Goal: Task Accomplishment & Management: Use online tool/utility

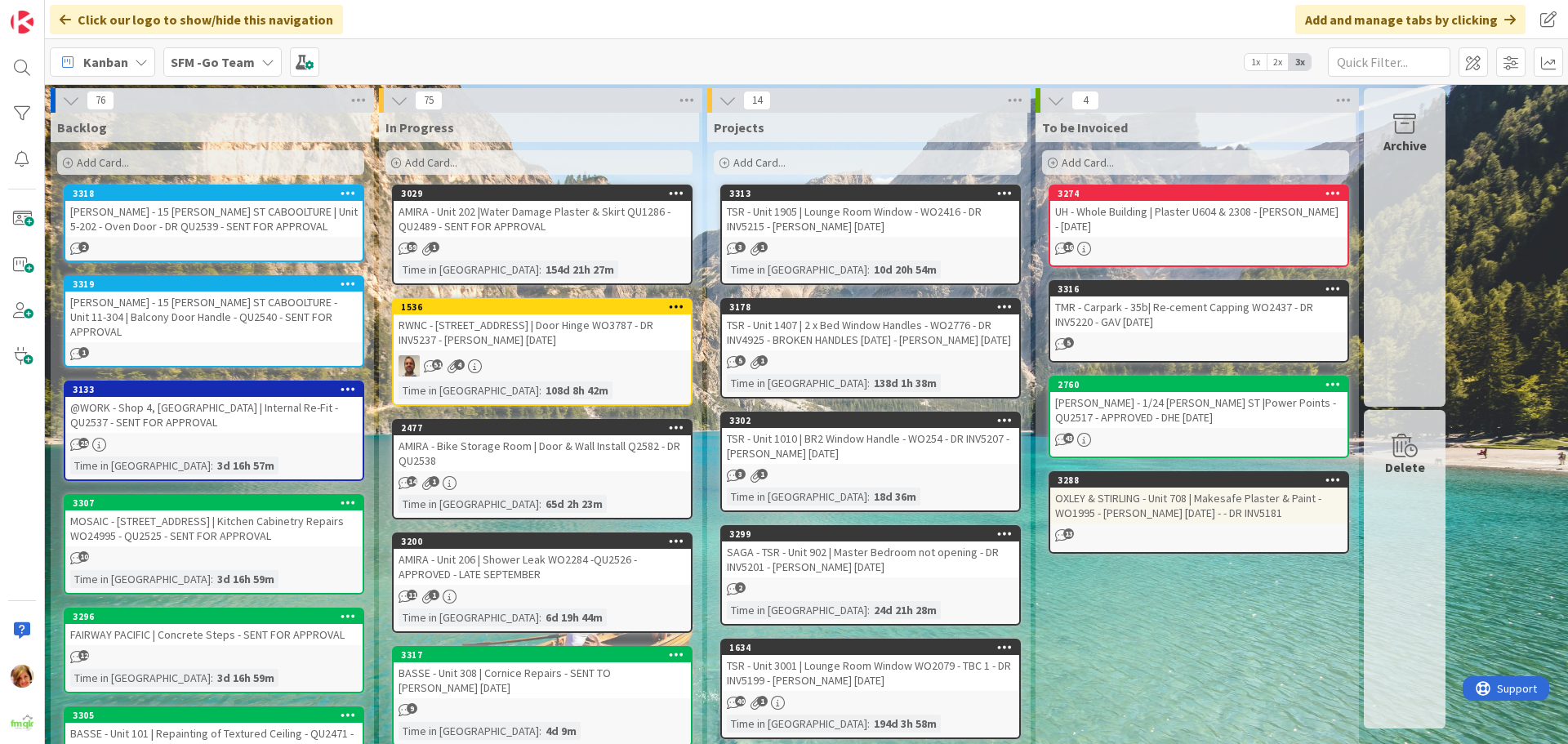
drag, startPoint x: 566, startPoint y: 219, endPoint x: 505, endPoint y: 244, distance: 65.9
click at [566, 219] on div "AMIRA - Unit 202 |Water Damage Plaster & Skirt QU1286 - QU2489 - SENT FOR APPRO…" at bounding box center [542, 219] width 297 height 36
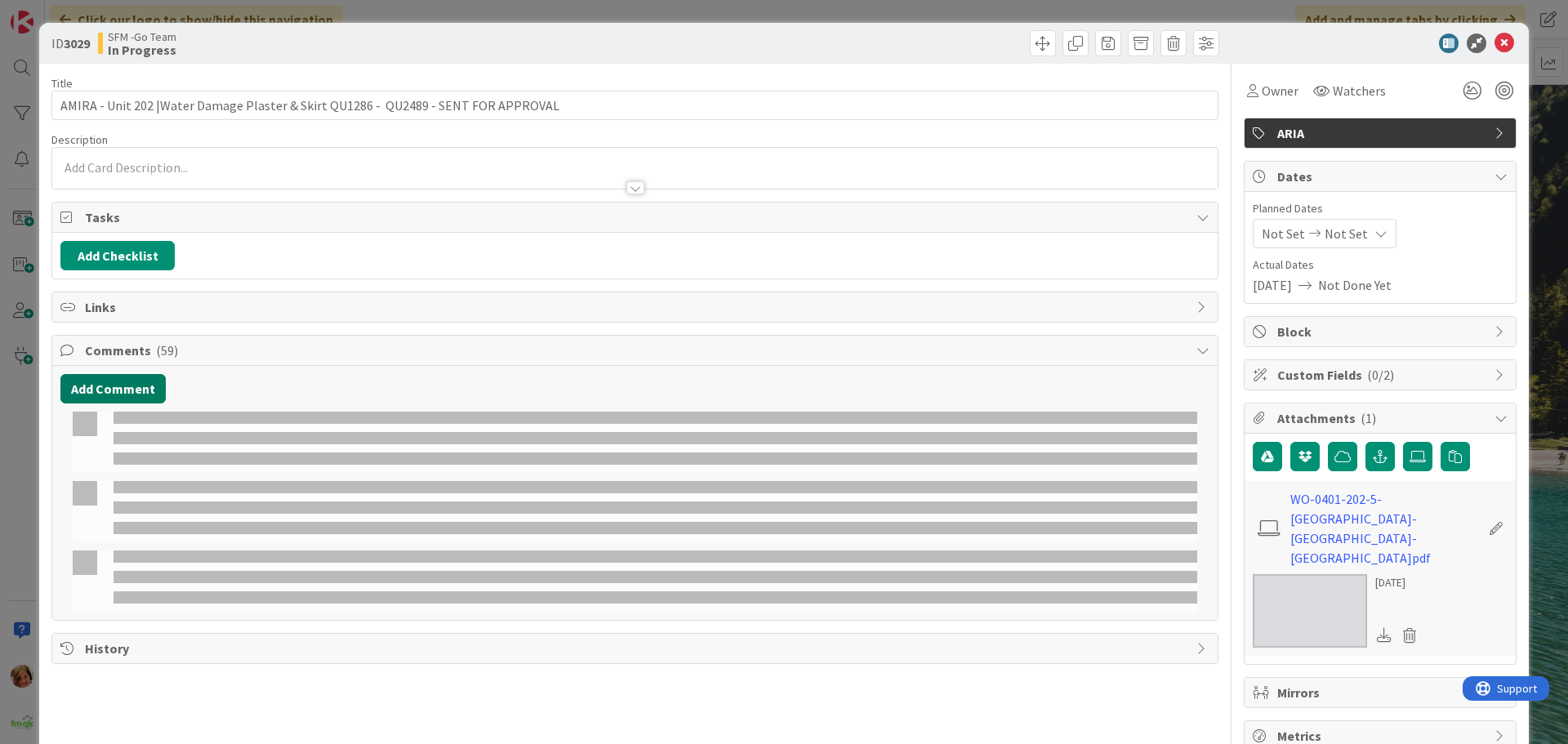
click at [128, 393] on button "Add Comment" at bounding box center [113, 388] width 105 height 30
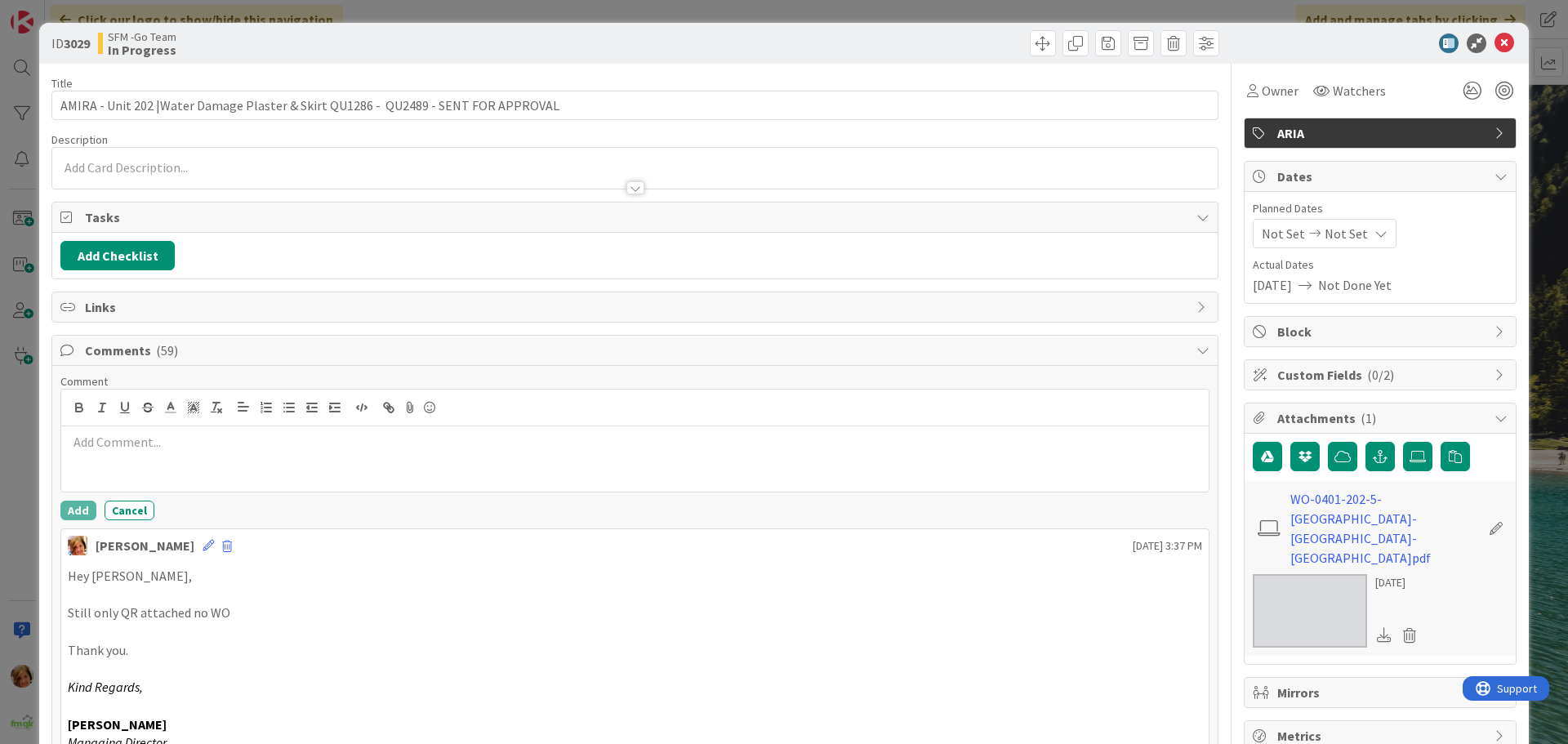
click at [163, 453] on div at bounding box center [635, 458] width 1147 height 65
click at [348, 460] on div at bounding box center [635, 458] width 1147 height 65
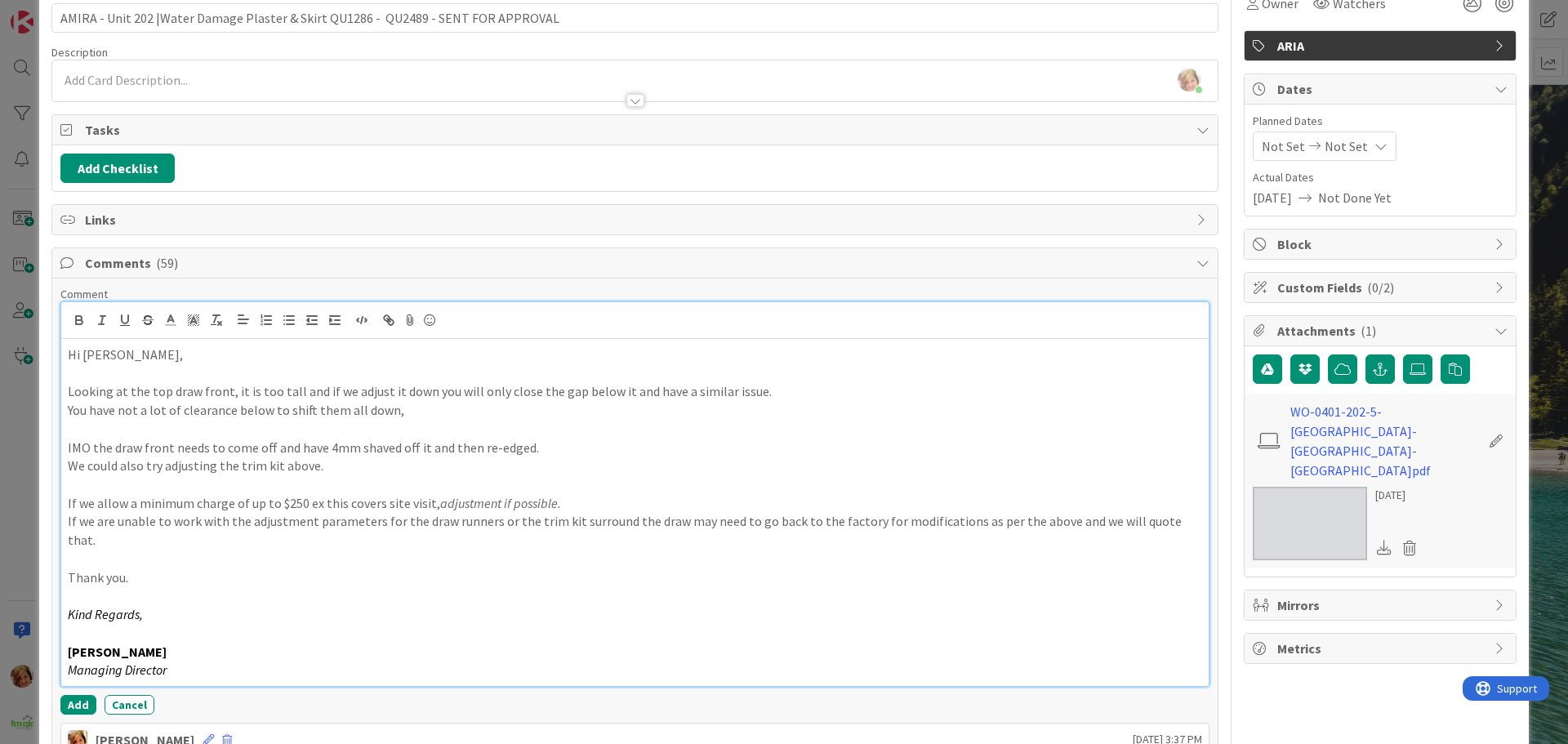
scroll to position [249, 0]
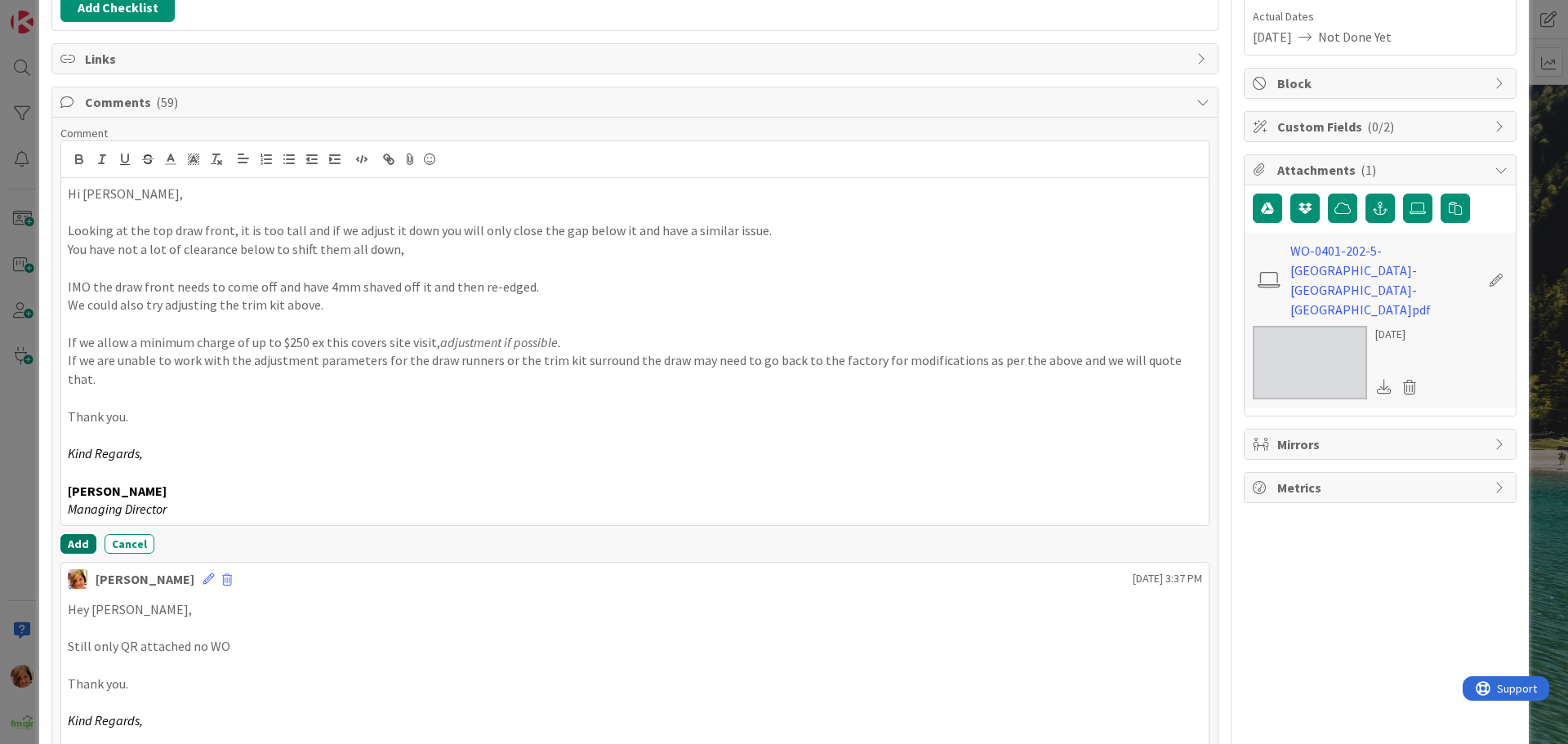
click at [81, 534] on button "Add" at bounding box center [78, 544] width 36 height 20
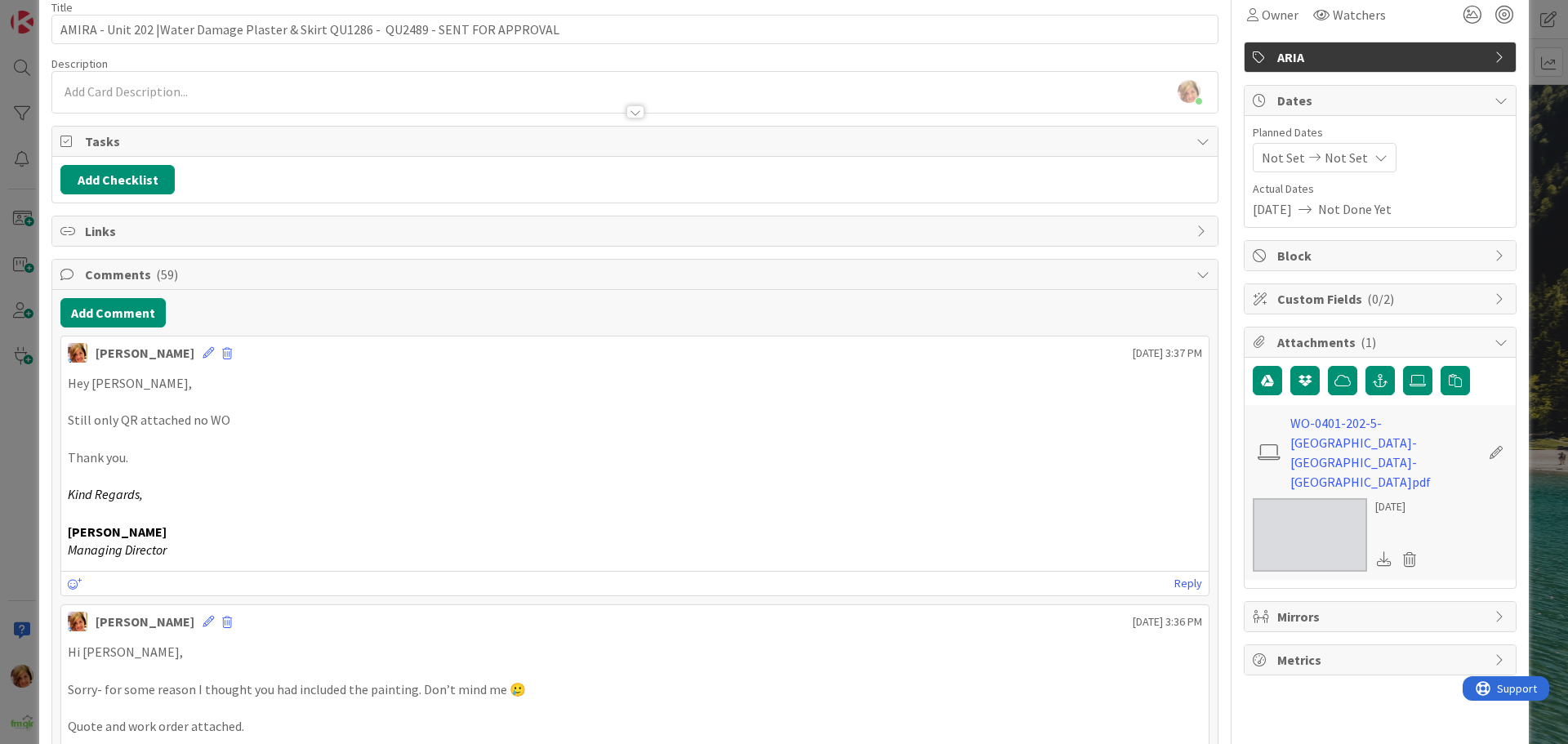
scroll to position [0, 0]
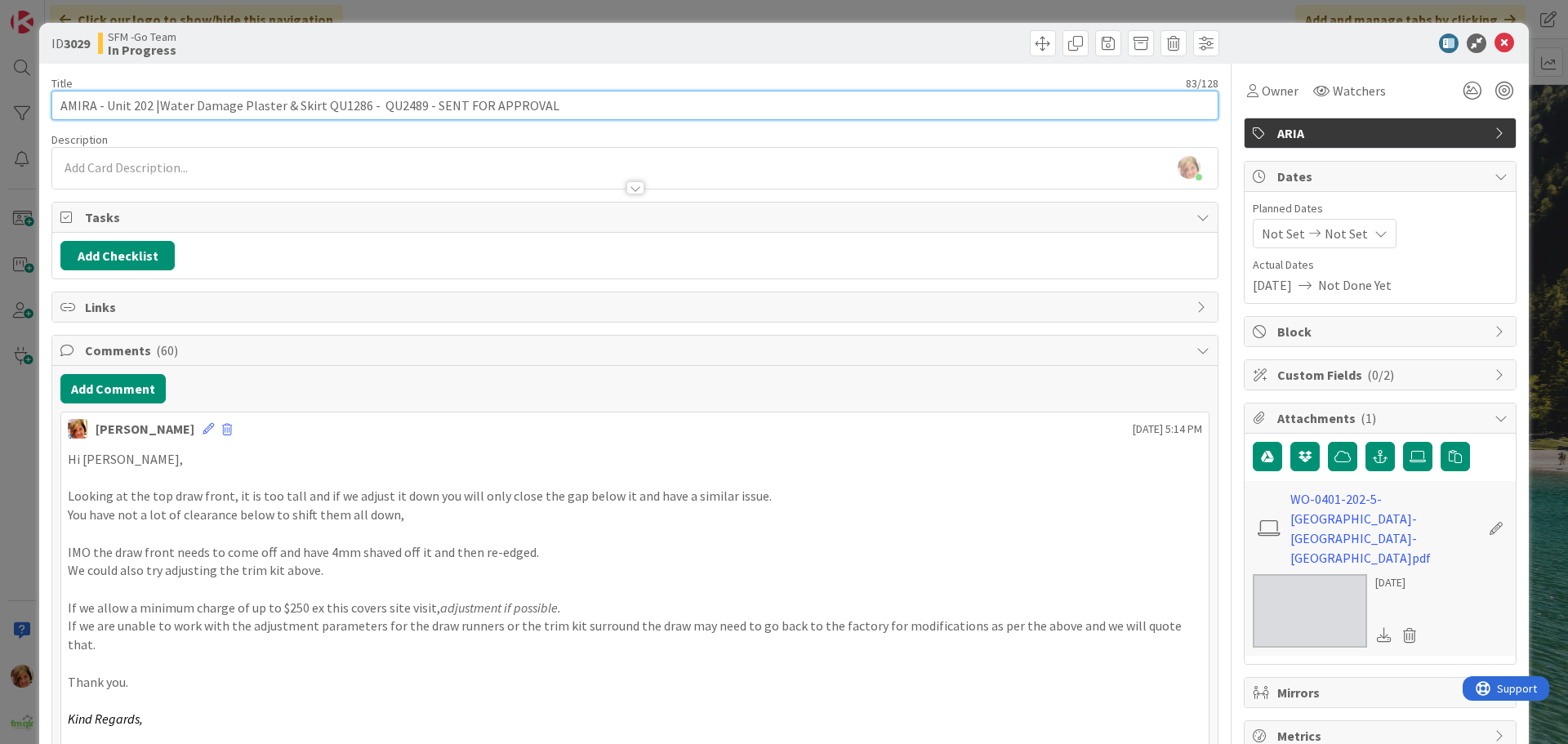
drag, startPoint x: 560, startPoint y: 105, endPoint x: 426, endPoint y: 100, distance: 134.1
click at [426, 100] on input "AMIRA - Unit 202 |Water Damage Plaster & Skirt QU1286 - QU2489 - SENT FOR APPRO…" at bounding box center [635, 105] width 1167 height 30
type input "AMIRA - Unit 202 |Water Damage Plaster & Skirt QU1286 - QU2489 - EMAIL QUOTED -…"
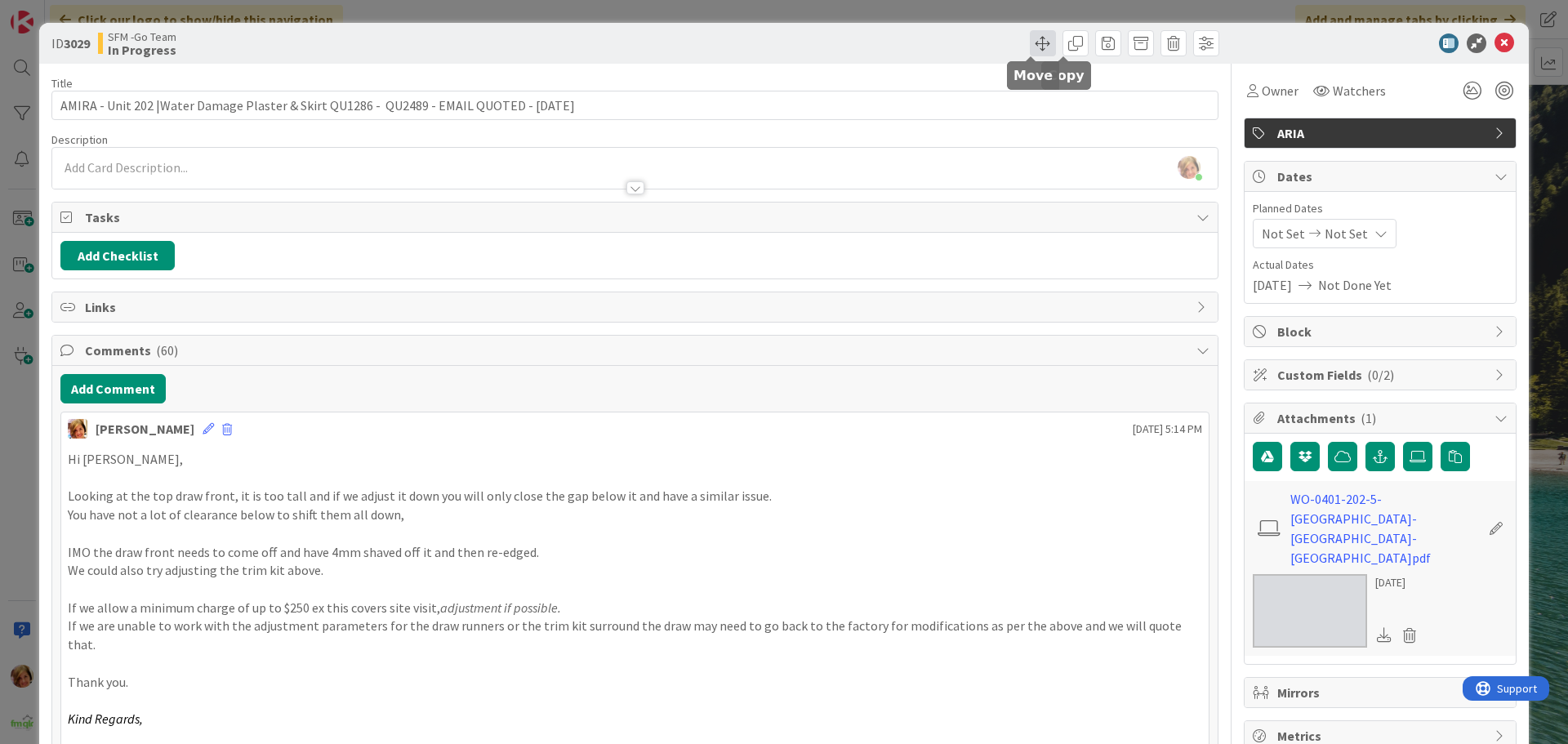
click at [1030, 42] on span at bounding box center [1043, 44] width 26 height 26
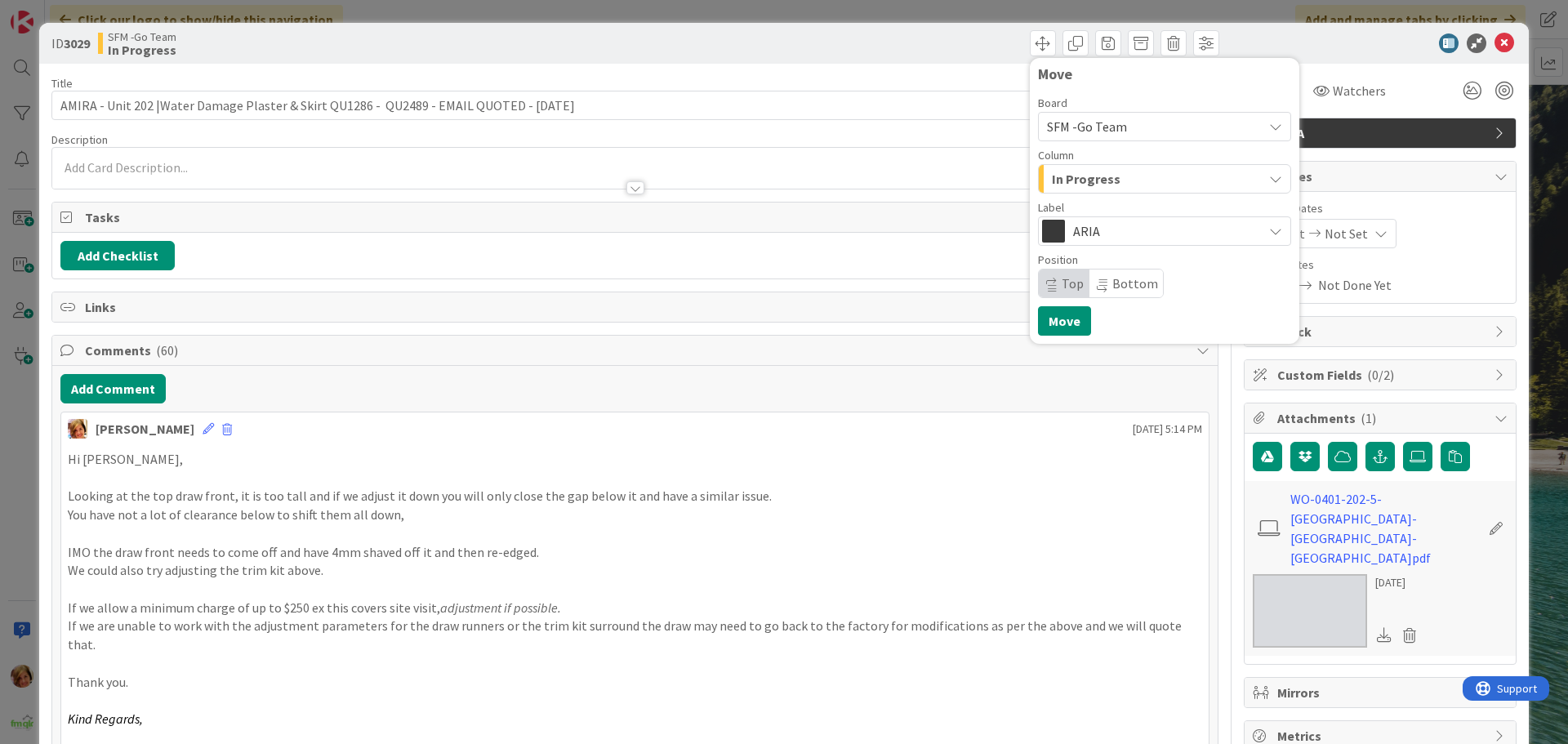
drag, startPoint x: 1101, startPoint y: 180, endPoint x: 1106, endPoint y: 188, distance: 9.4
click at [1102, 180] on span "In Progress" at bounding box center [1086, 179] width 68 height 21
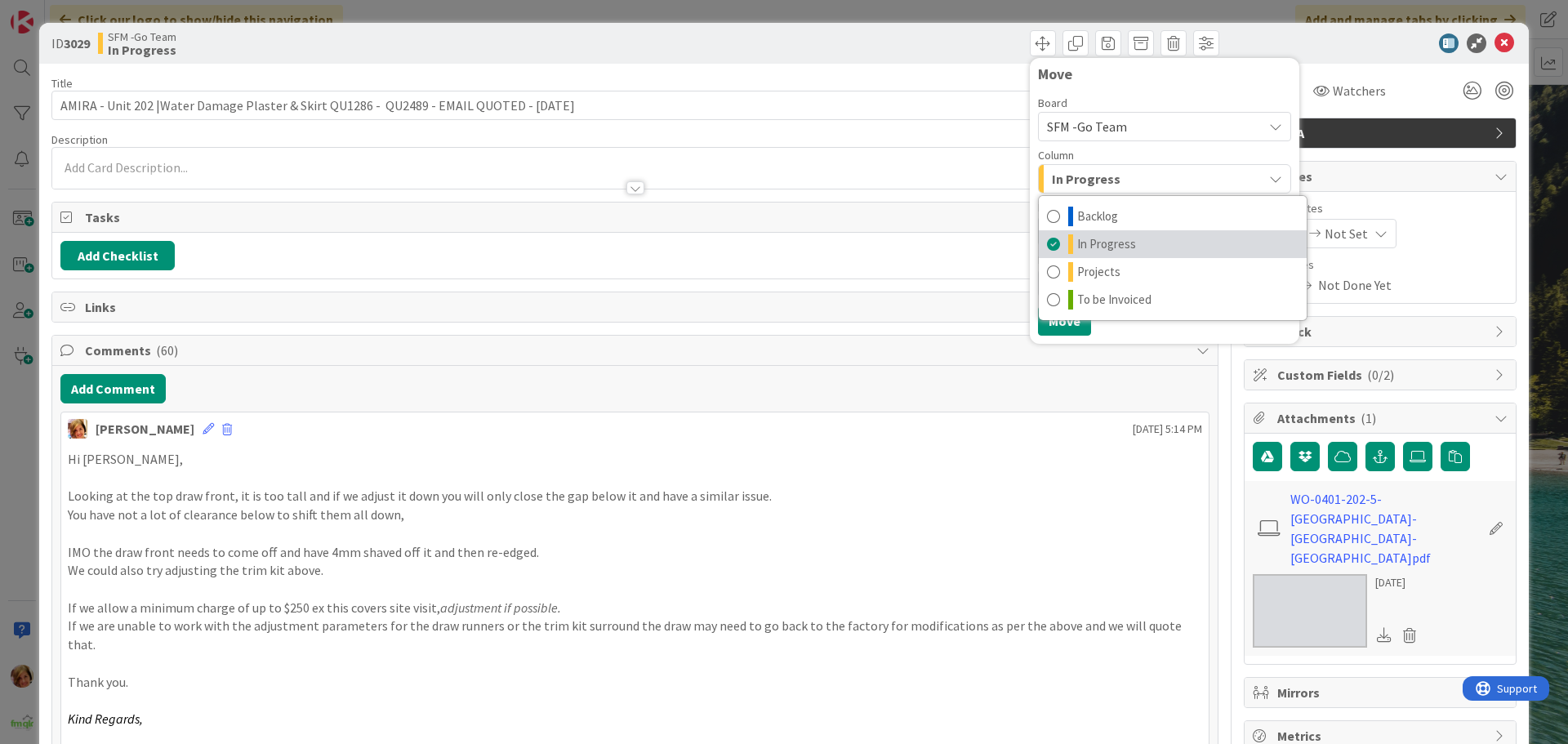
click at [1100, 234] on link "In Progress" at bounding box center [1172, 244] width 268 height 28
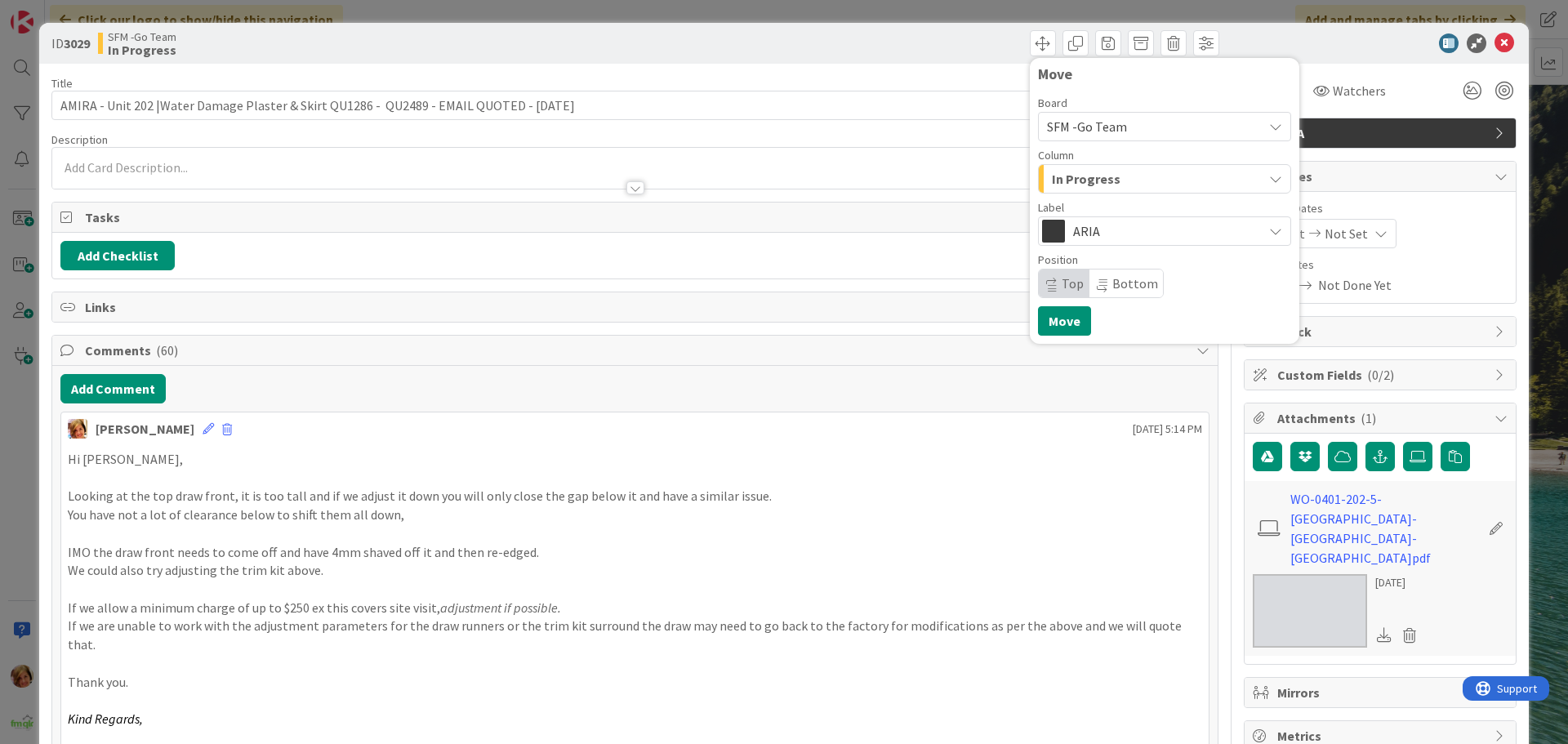
click at [1084, 172] on span "In Progress" at bounding box center [1086, 179] width 68 height 21
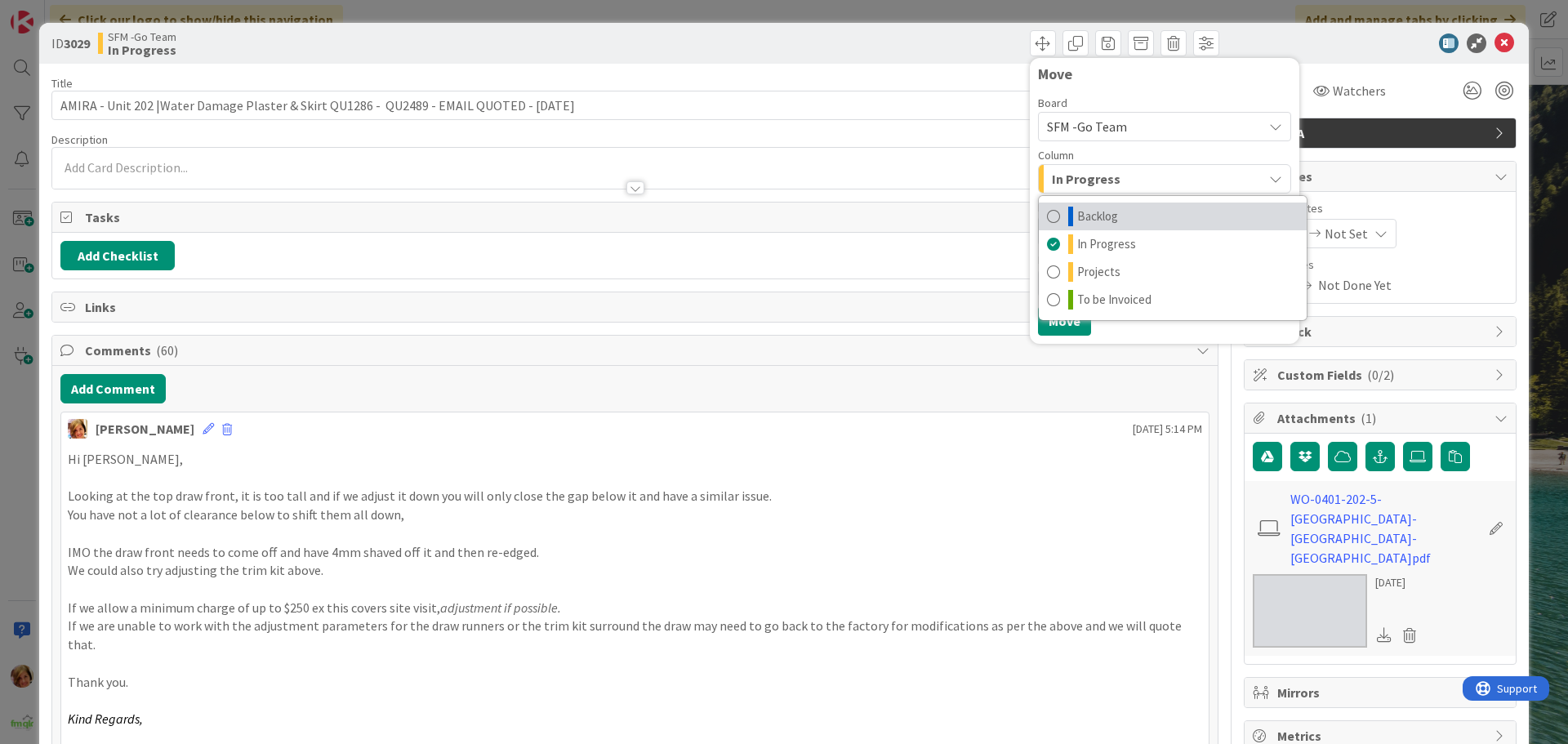
click at [1091, 210] on span "Backlog" at bounding box center [1098, 216] width 41 height 20
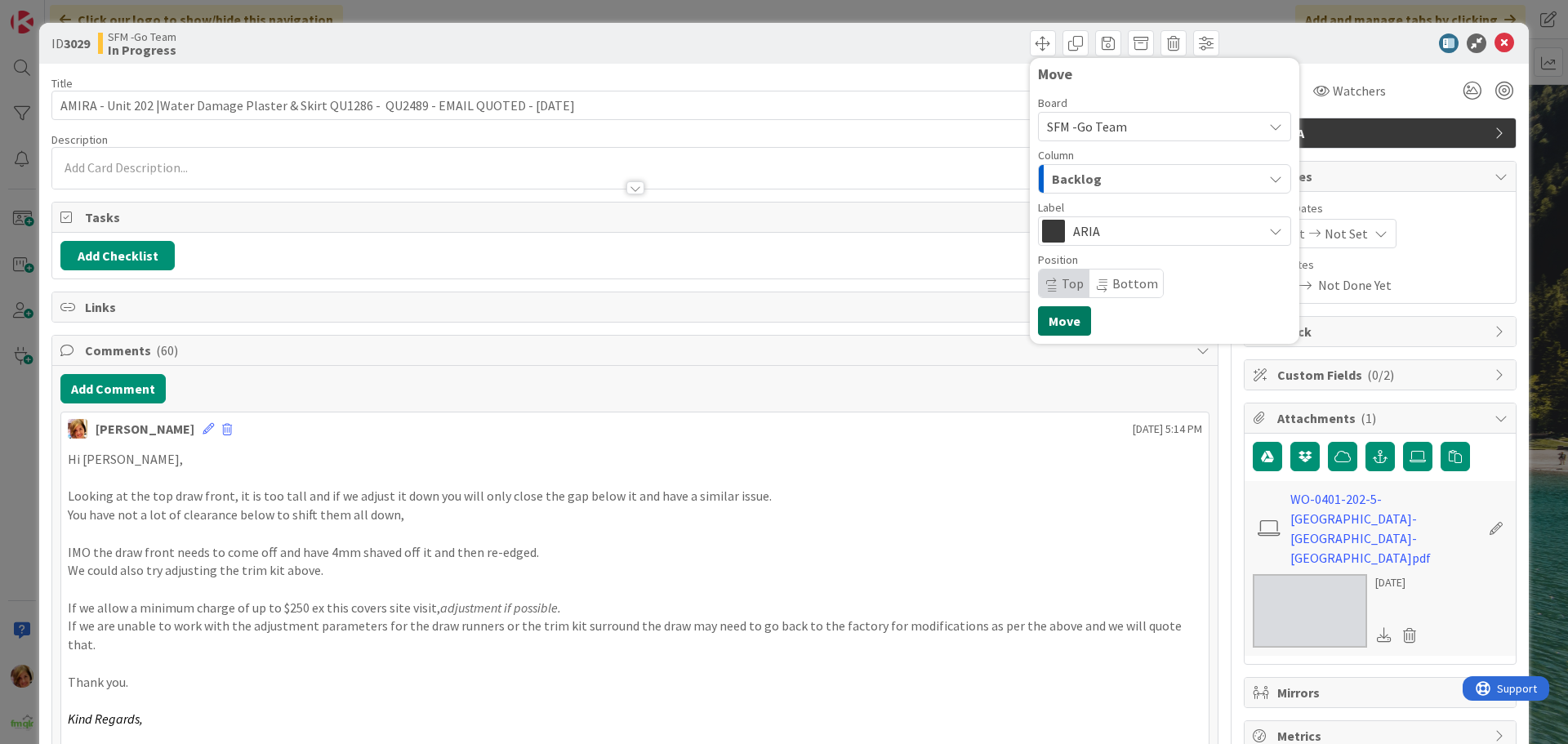
drag, startPoint x: 1054, startPoint y: 314, endPoint x: 1025, endPoint y: 188, distance: 129.3
click at [1054, 314] on button "Move" at bounding box center [1064, 321] width 53 height 30
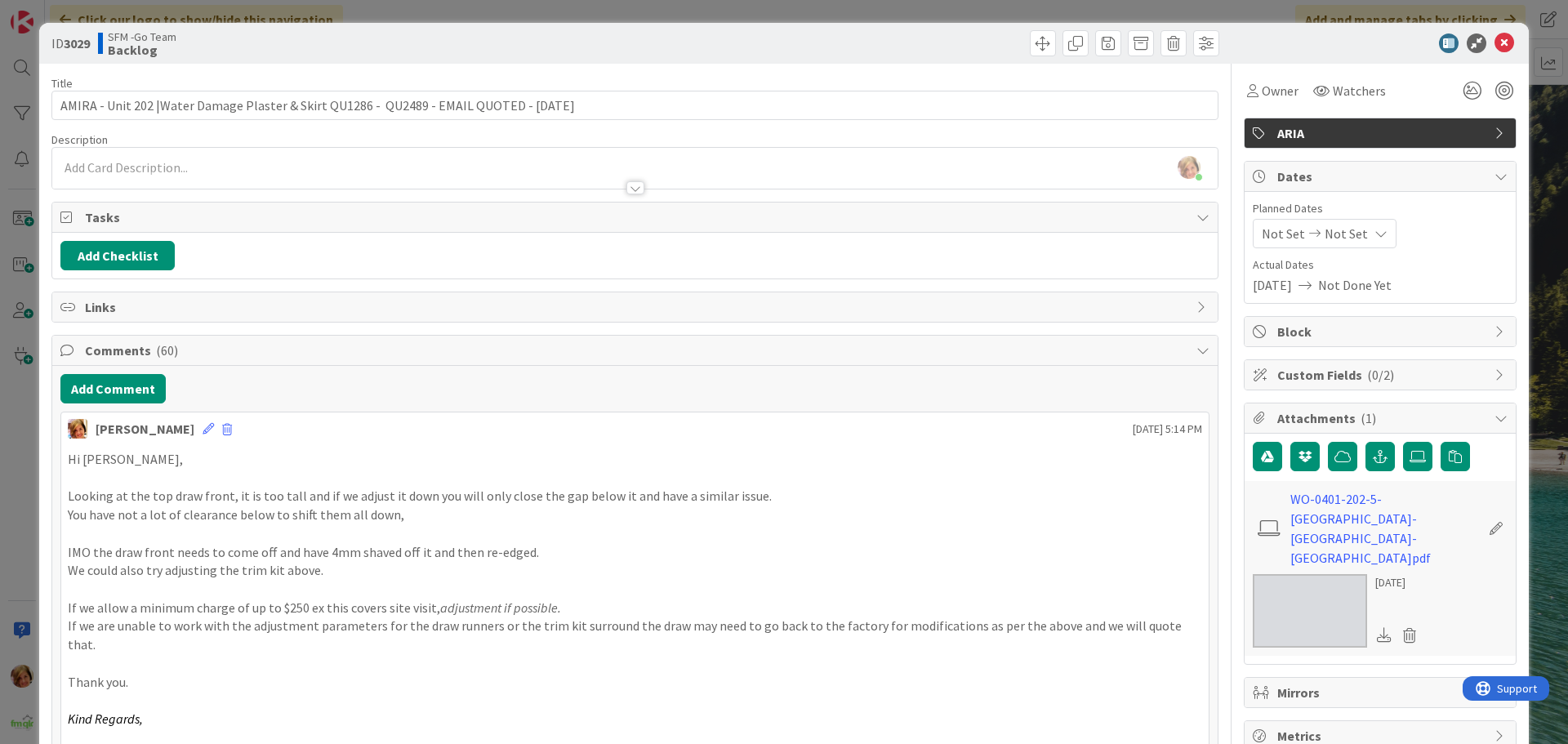
click at [980, 35] on div "Move Move" at bounding box center [929, 44] width 579 height 26
click at [1495, 42] on icon at bounding box center [1505, 44] width 20 height 20
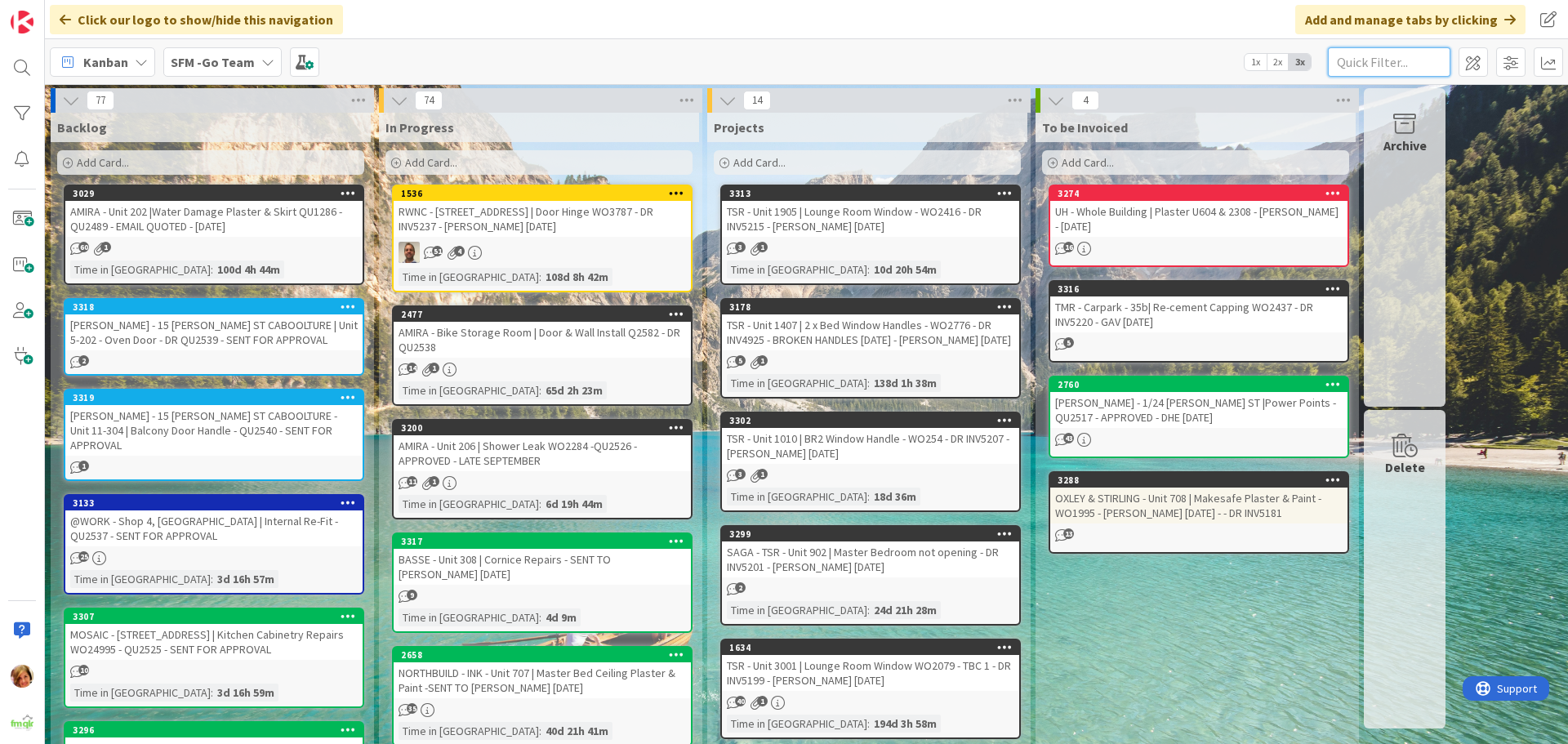
click at [1356, 60] on input "text" at bounding box center [1389, 63] width 123 height 30
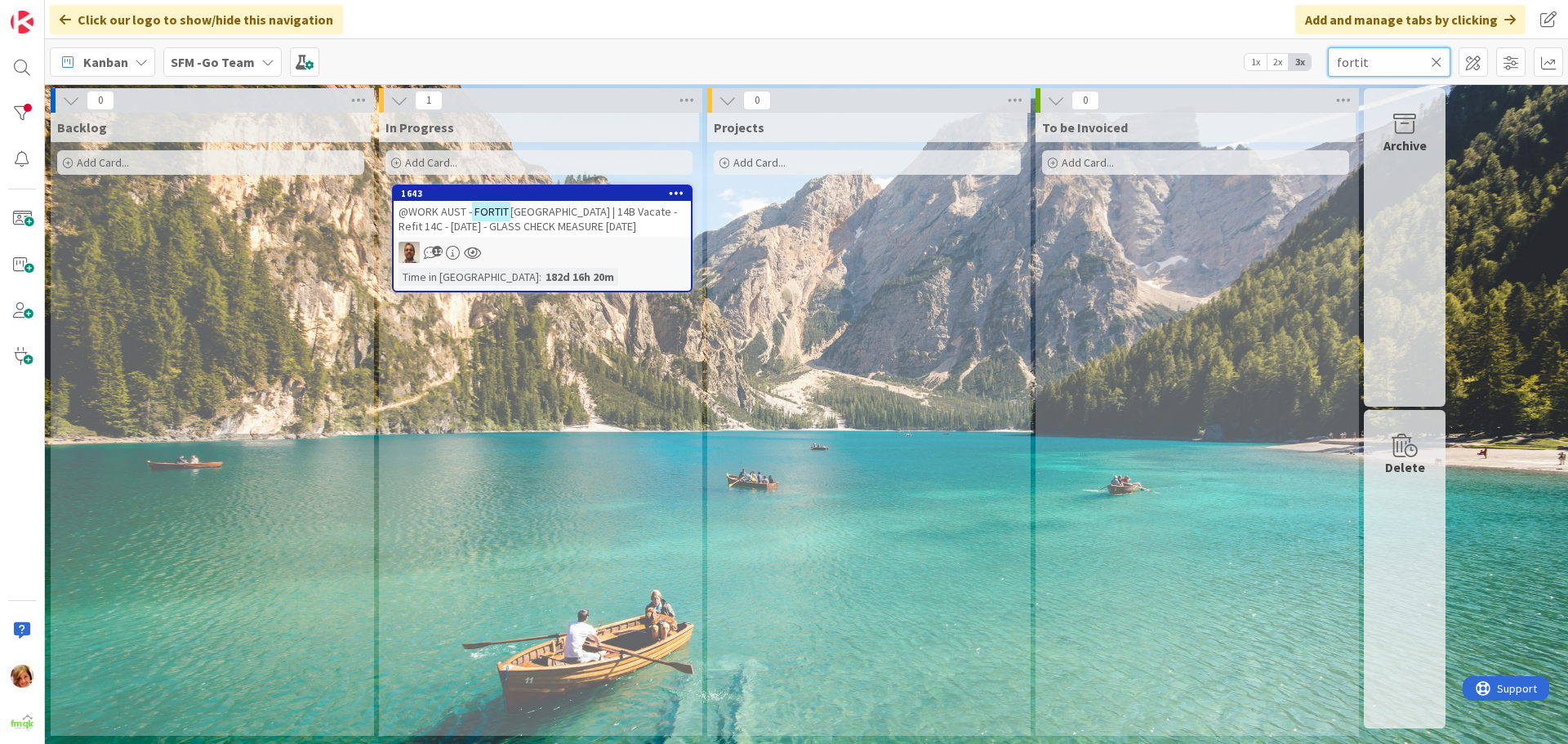
type input "fortit"
click at [597, 213] on span "[GEOGRAPHIC_DATA] | 14B Vacate - Refit 14C - [DATE] - GLASS CHECK MEASURE [DATE]" at bounding box center [537, 219] width 278 height 30
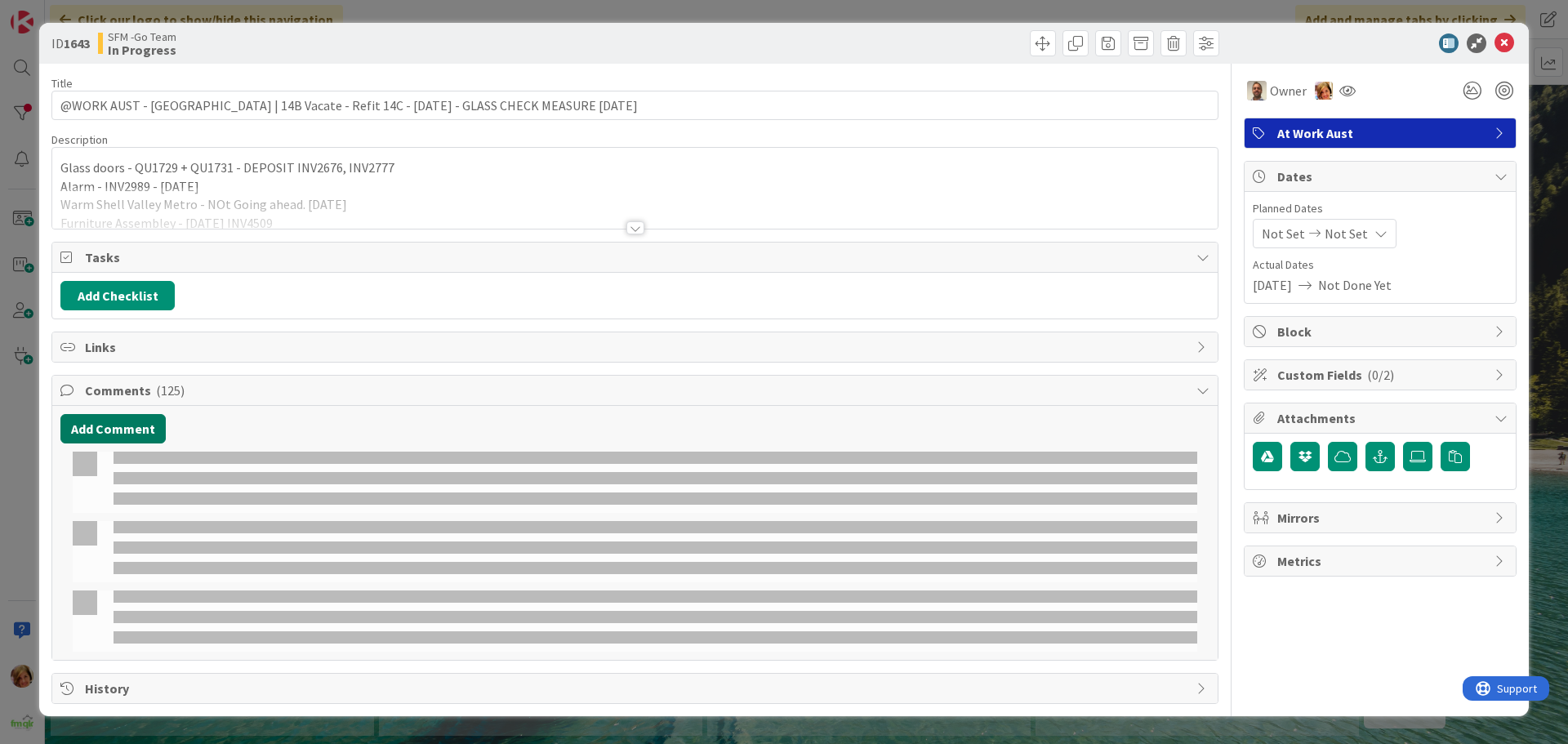
click at [114, 428] on button "Add Comment" at bounding box center [113, 429] width 105 height 30
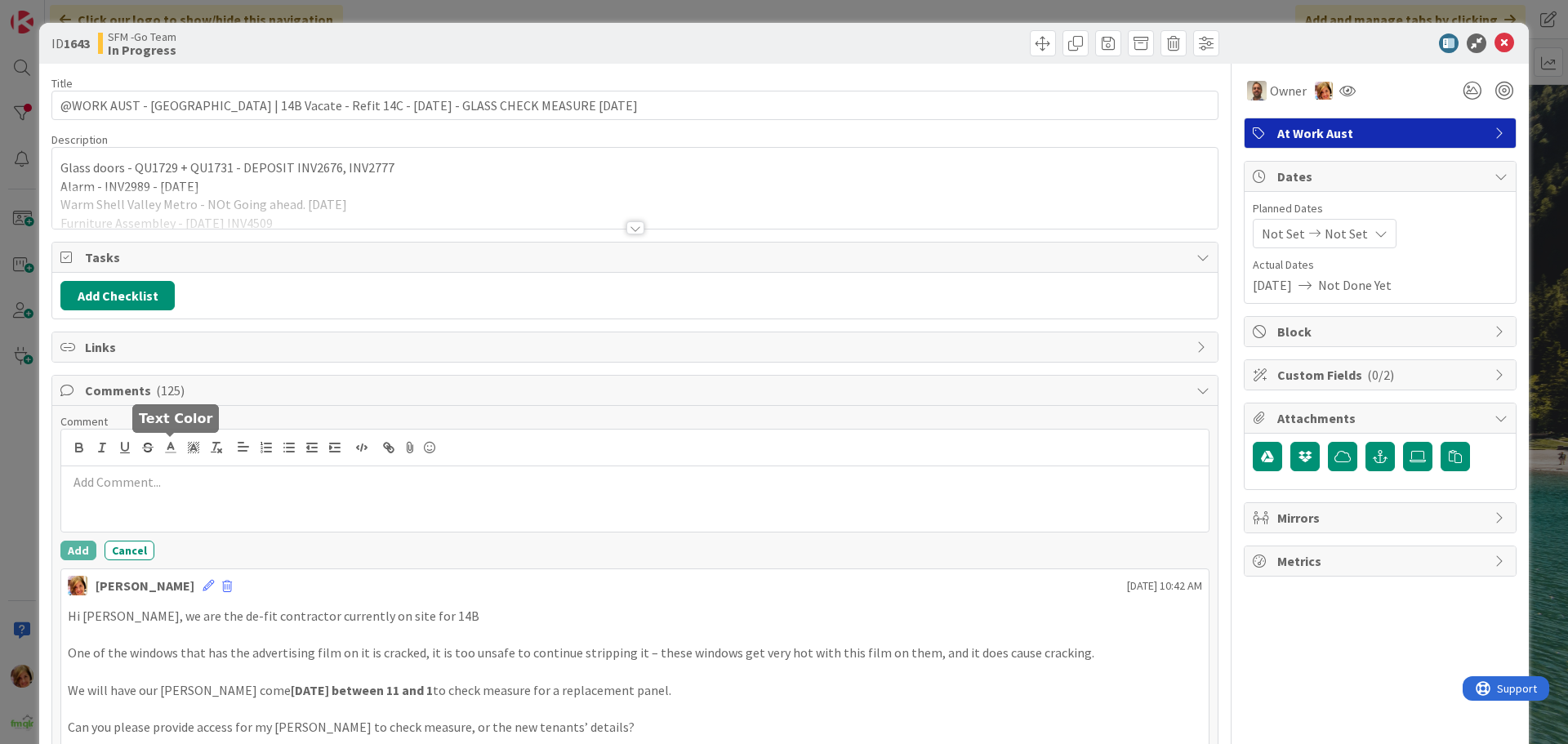
click at [148, 482] on p at bounding box center [635, 481] width 1134 height 19
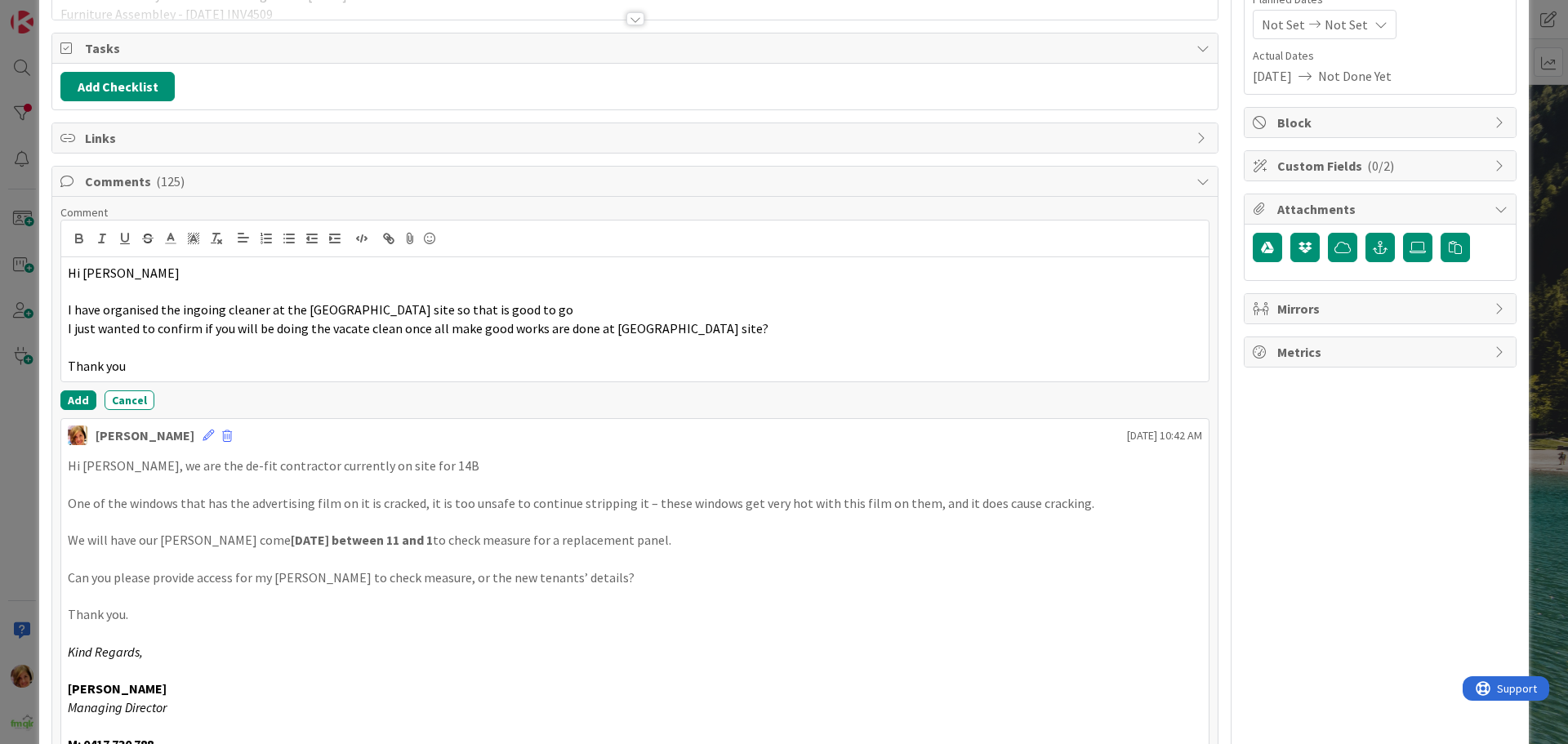
scroll to position [245, 0]
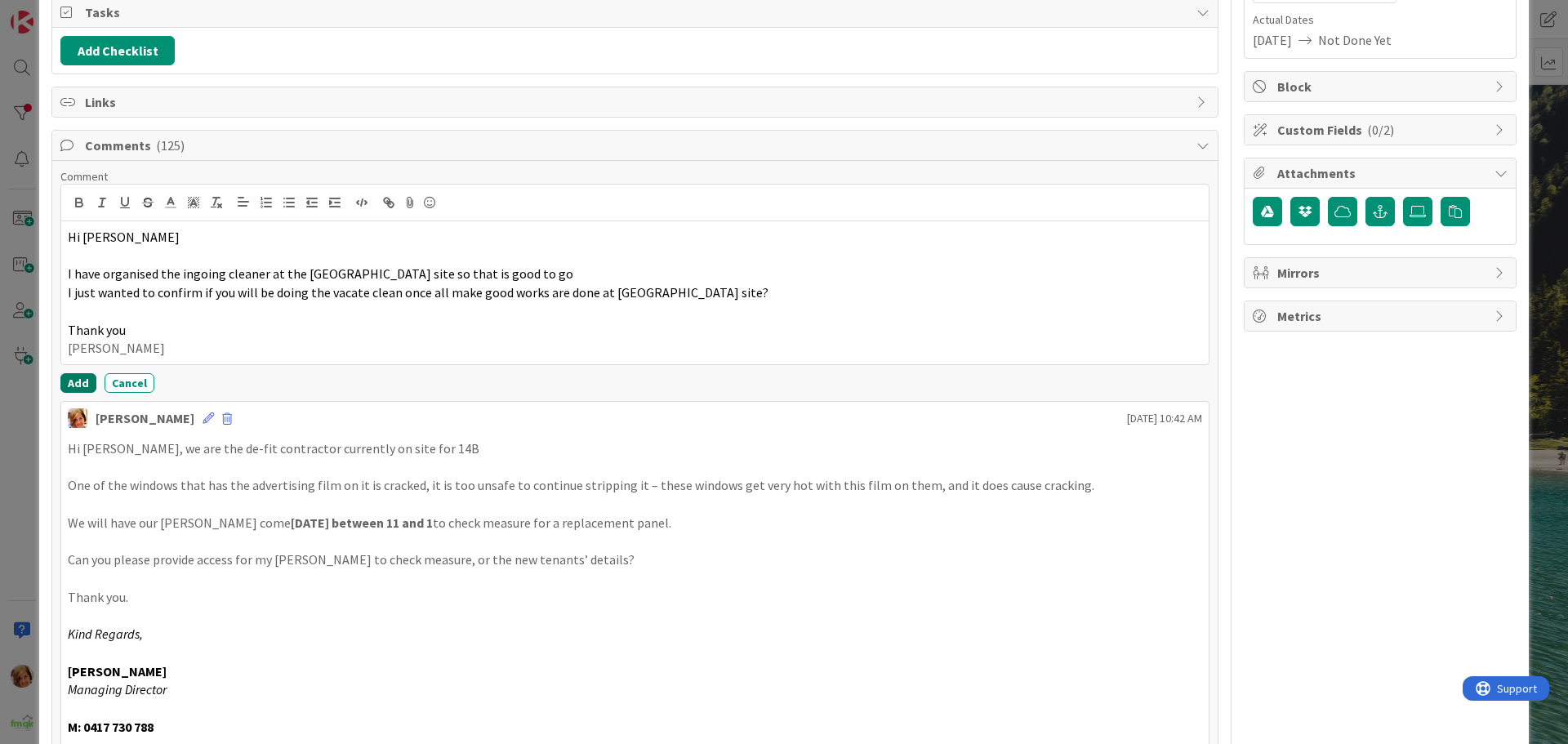
click at [74, 379] on button "Add" at bounding box center [78, 383] width 36 height 20
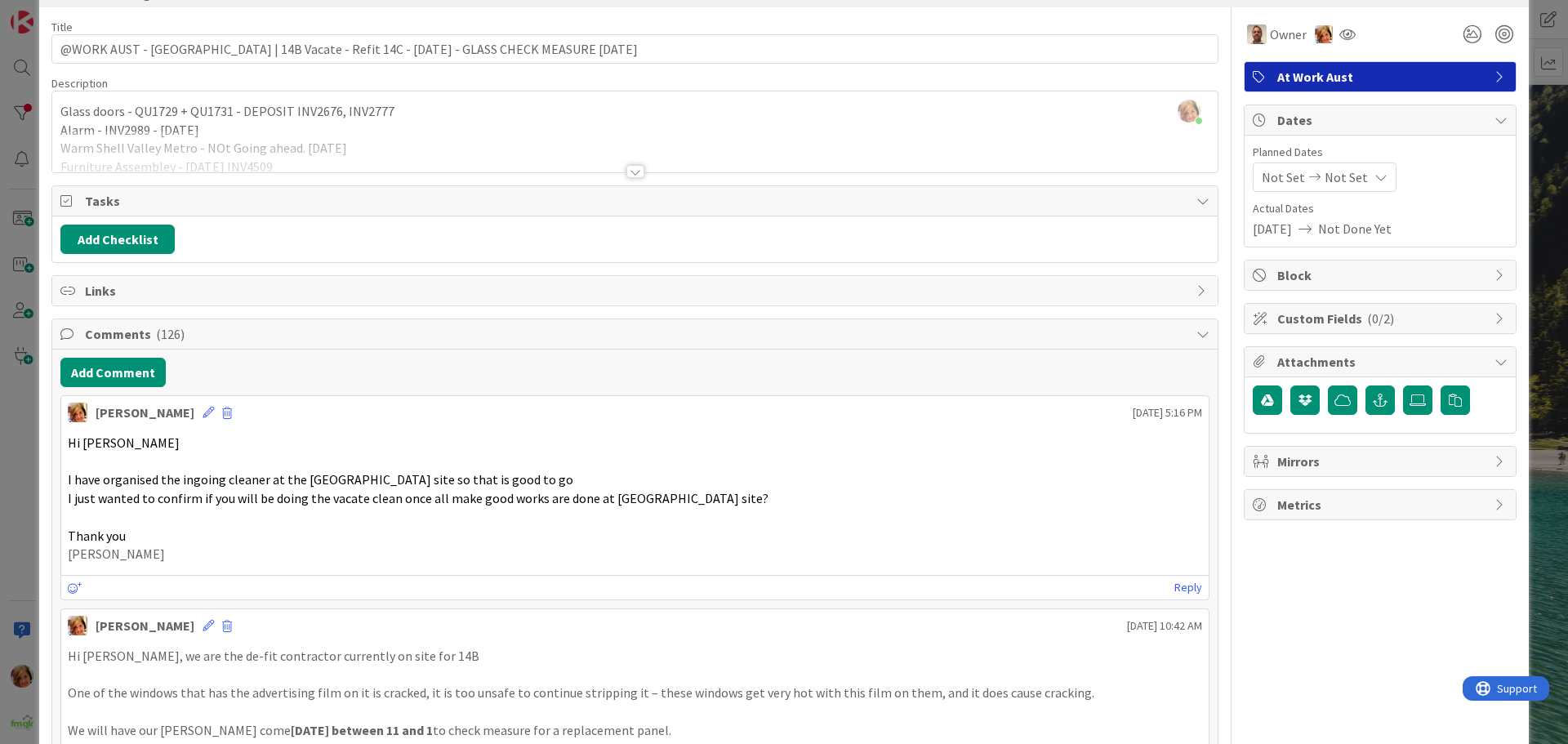
scroll to position [0, 0]
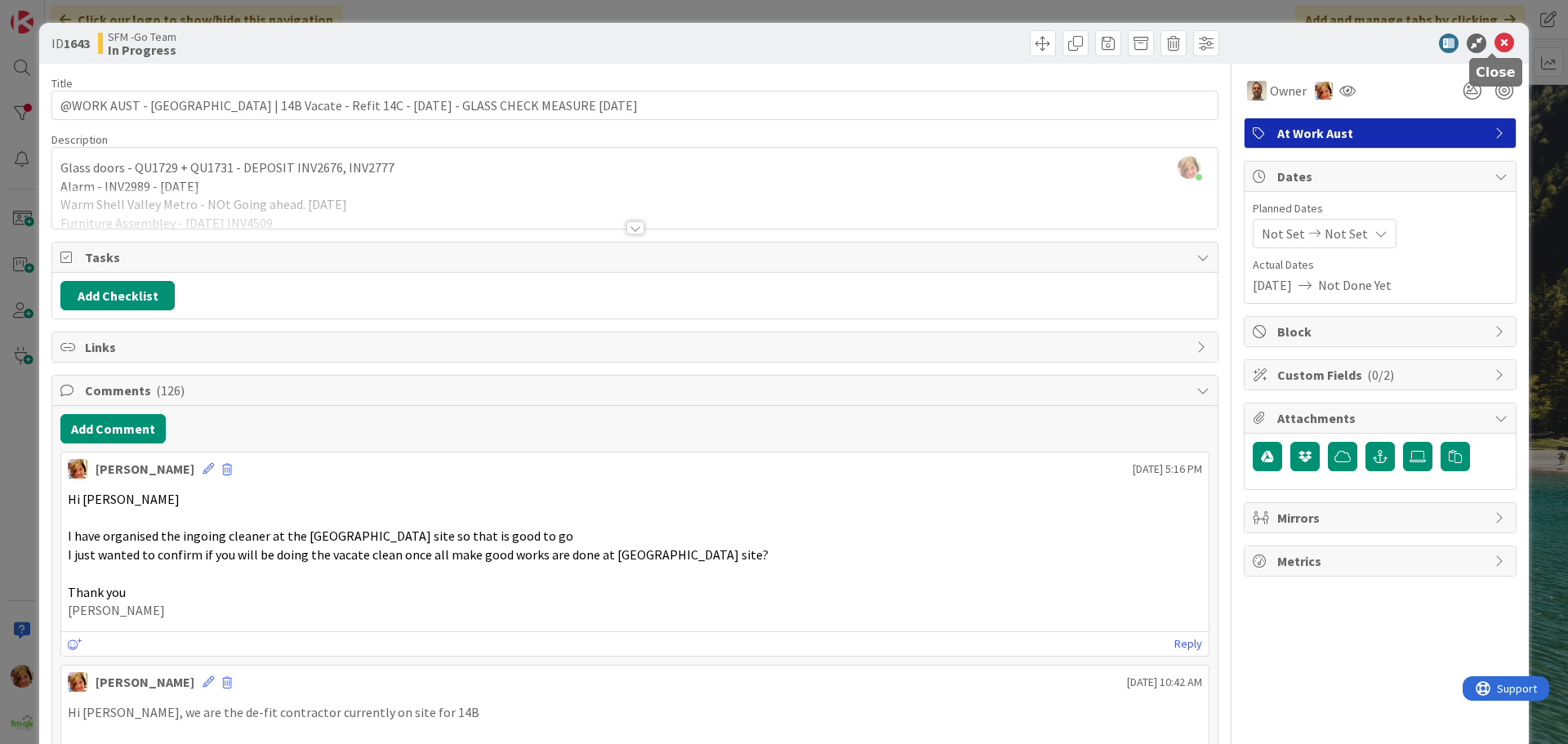
click at [1495, 38] on icon at bounding box center [1505, 44] width 20 height 20
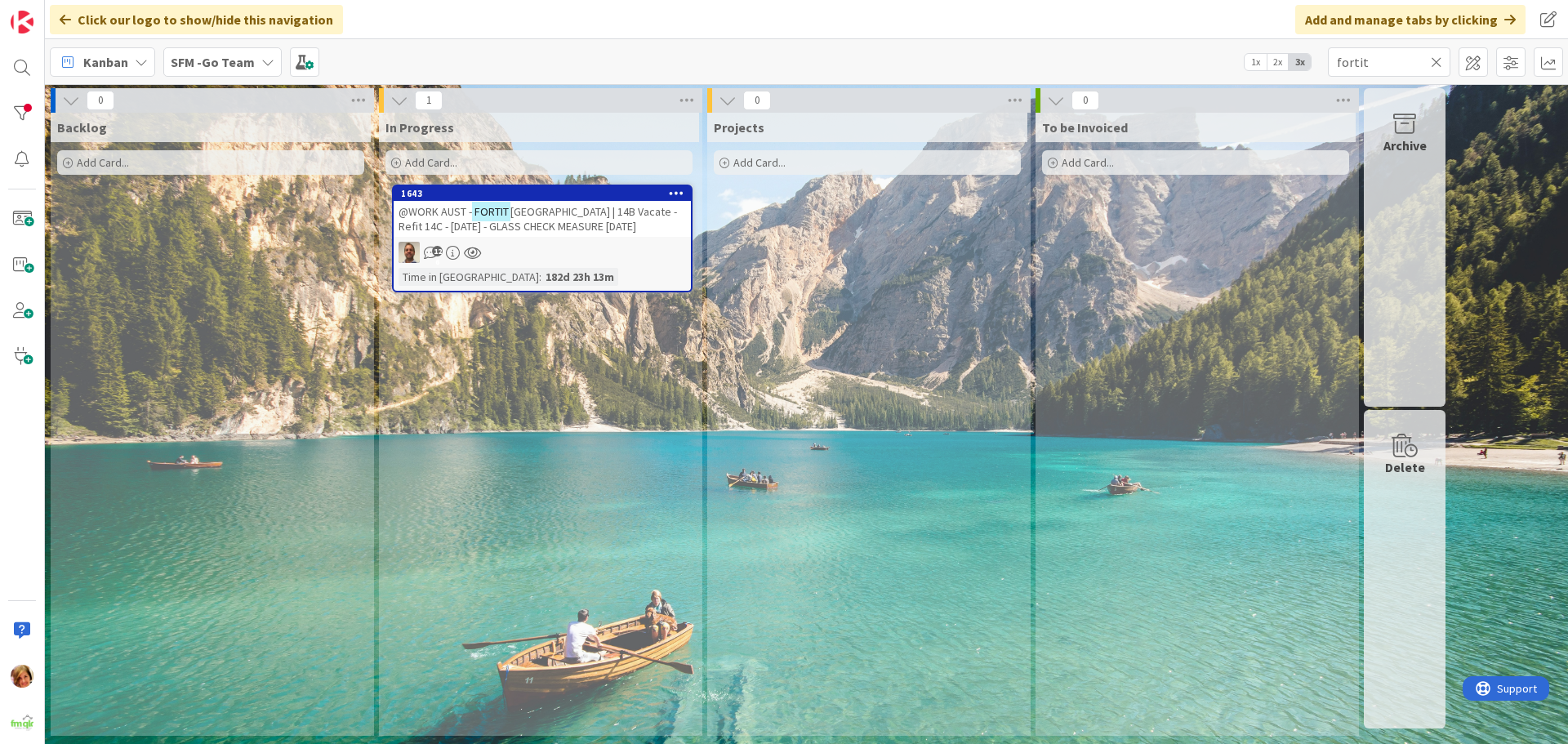
drag, startPoint x: 606, startPoint y: 476, endPoint x: 537, endPoint y: 207, distance: 277.7
click at [537, 207] on span "[GEOGRAPHIC_DATA] | 14B Vacate - Refit 14C - [DATE] - GLASS CHECK MEASURE [DATE]" at bounding box center [537, 219] width 278 height 30
click at [535, 214] on body "Click our logo to show/hide this navigation Add and manage tabs by clicking Kan…" at bounding box center [784, 372] width 1568 height 744
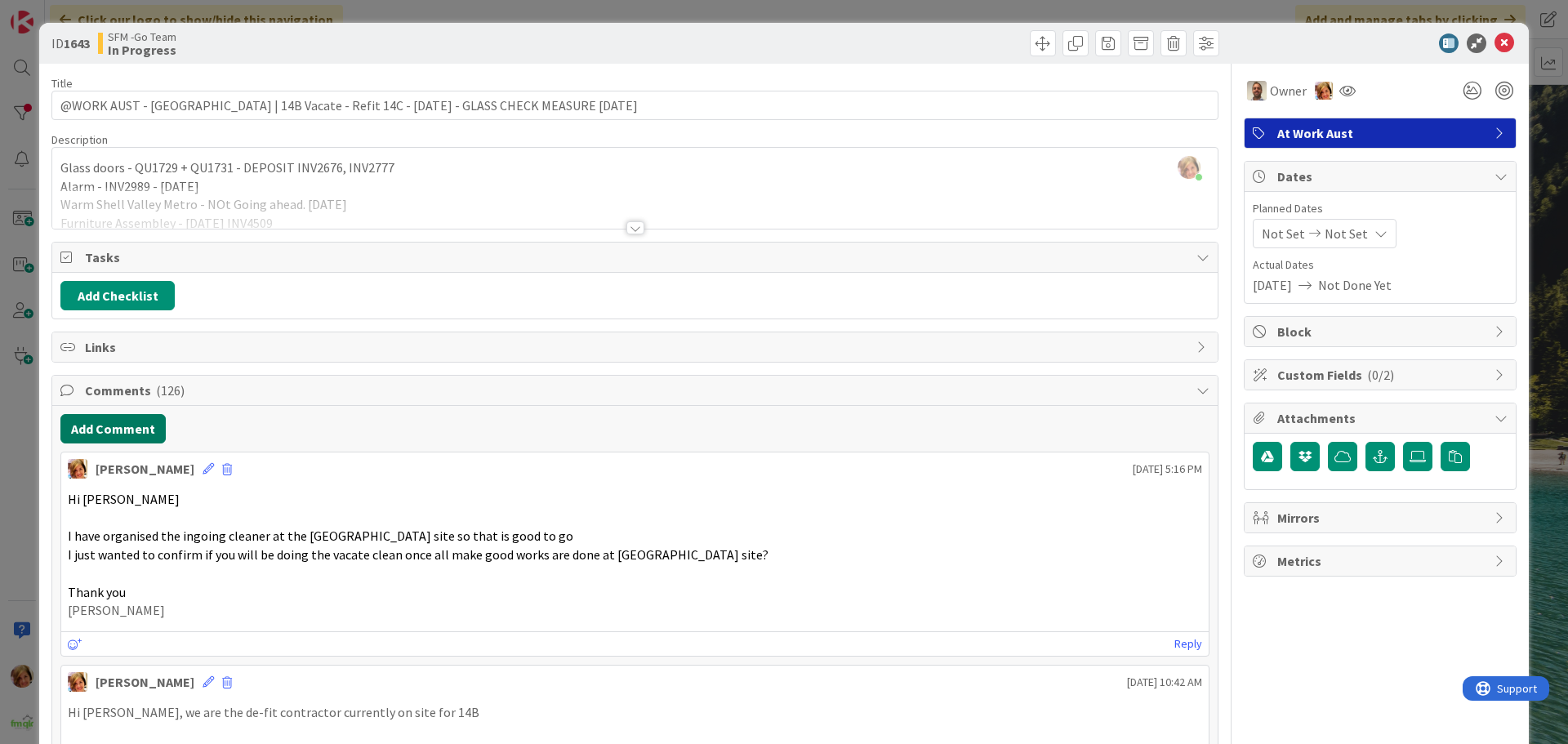
click at [100, 430] on button "Add Comment" at bounding box center [113, 429] width 105 height 30
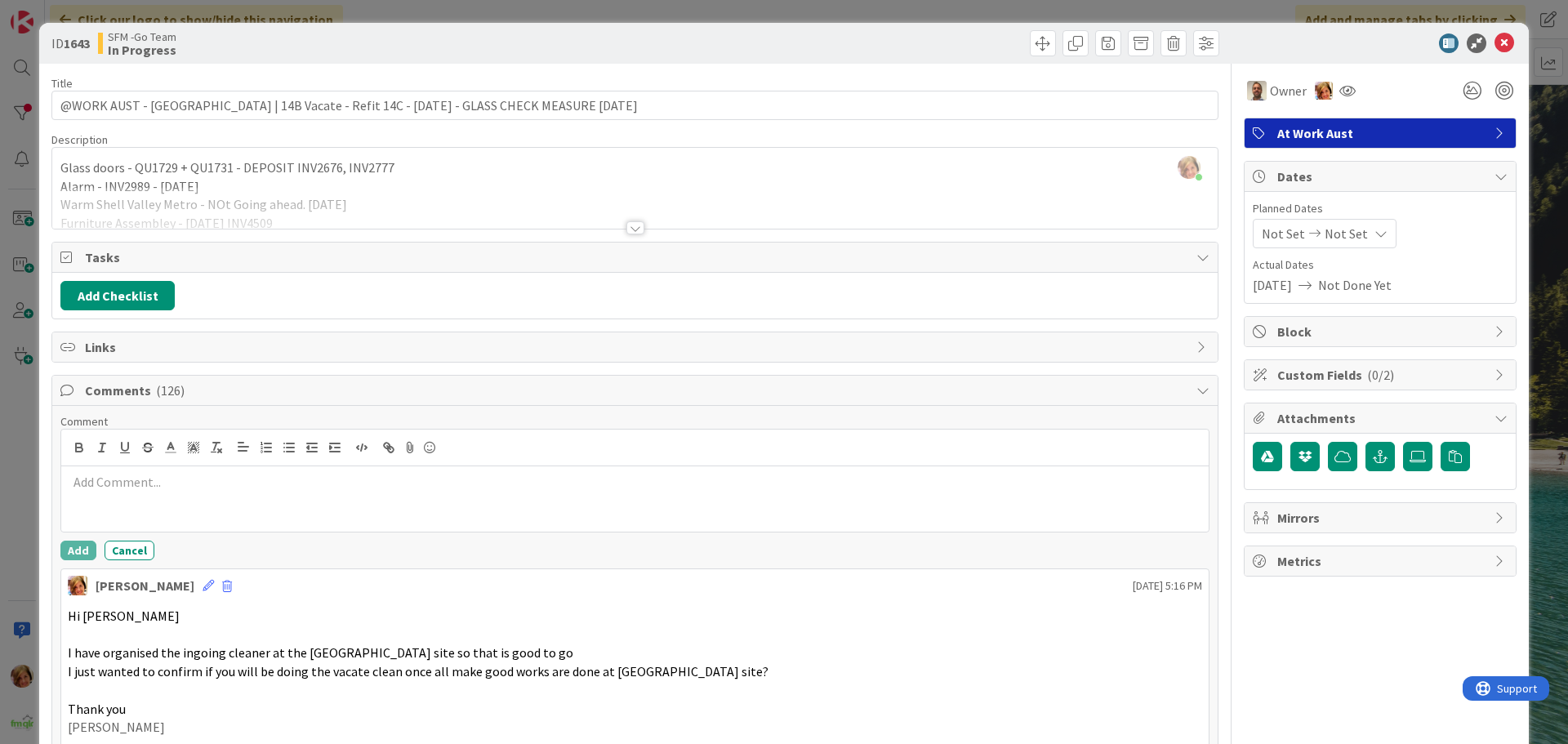
click at [162, 486] on p at bounding box center [635, 481] width 1134 height 19
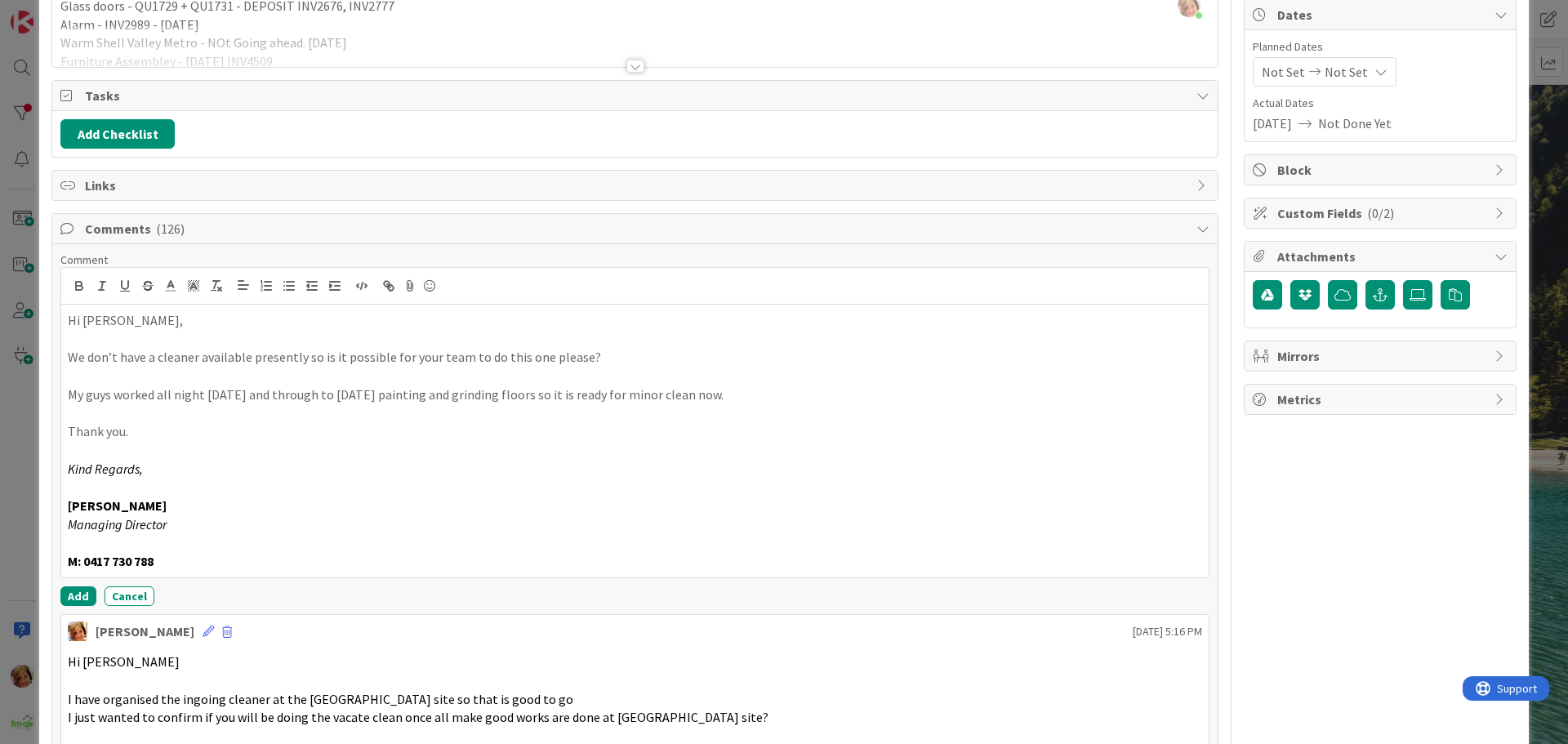
scroll to position [163, 0]
click at [77, 593] on button "Add" at bounding box center [78, 594] width 36 height 20
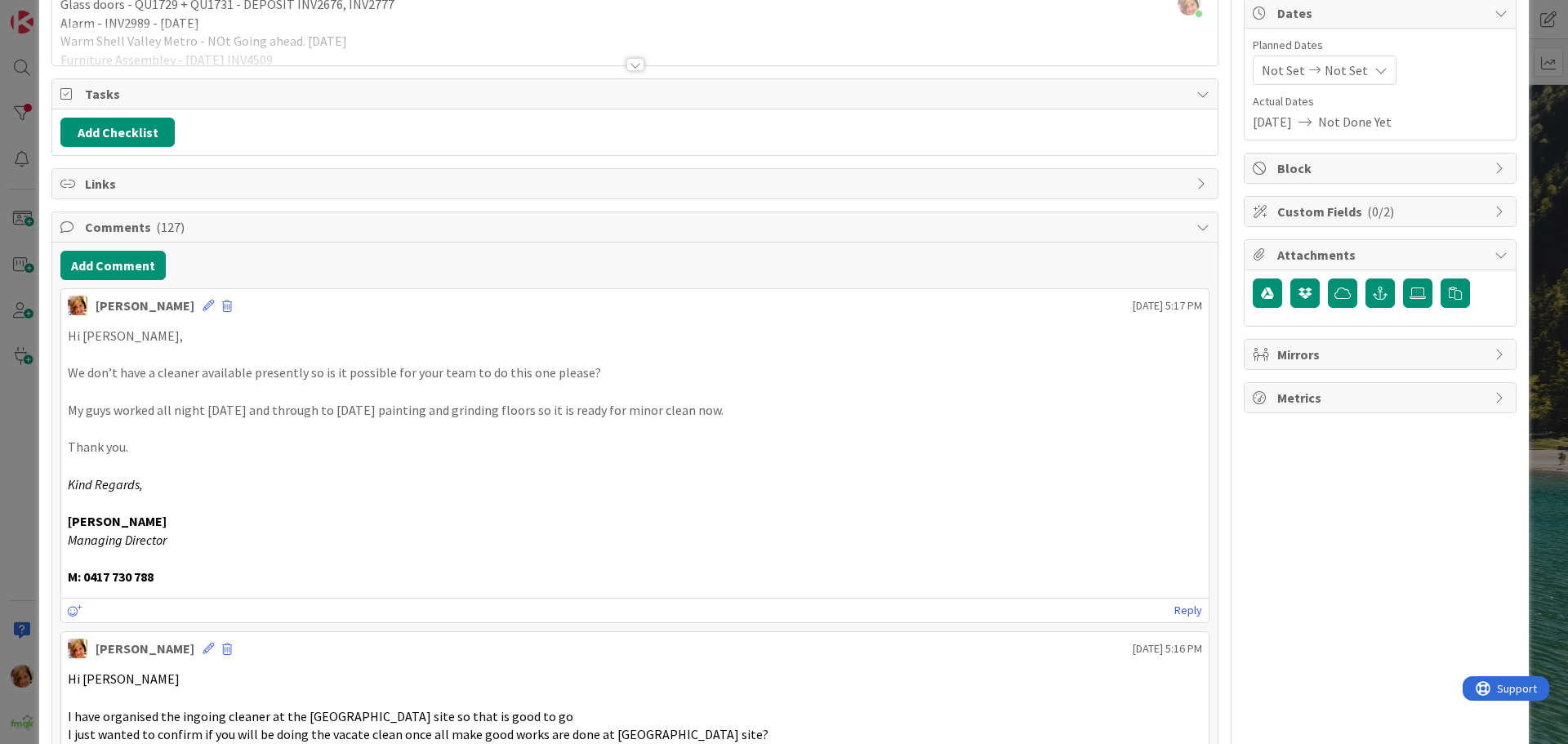
scroll to position [0, 0]
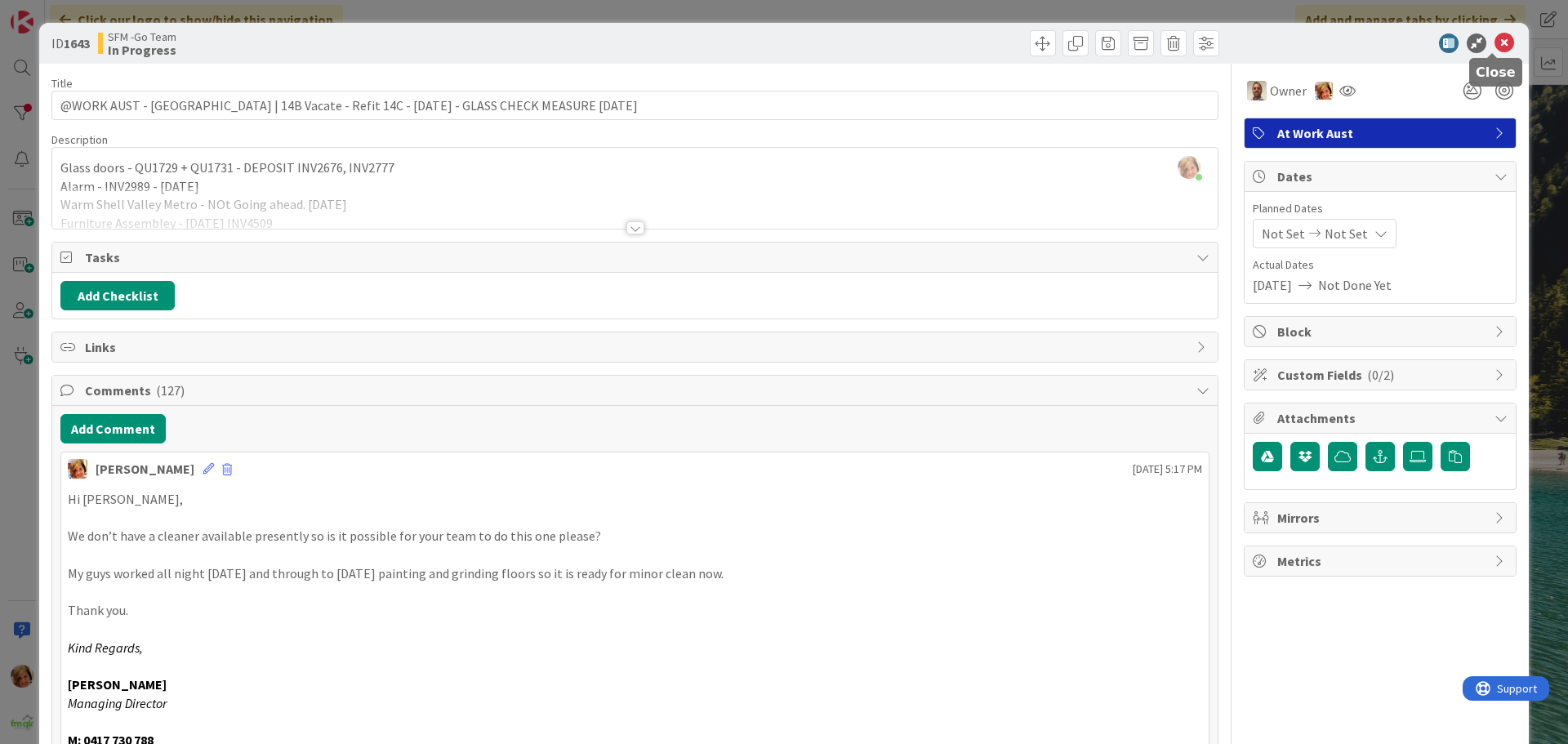
click at [1496, 42] on icon at bounding box center [1505, 44] width 20 height 20
